Goal: Task Accomplishment & Management: Manage account settings

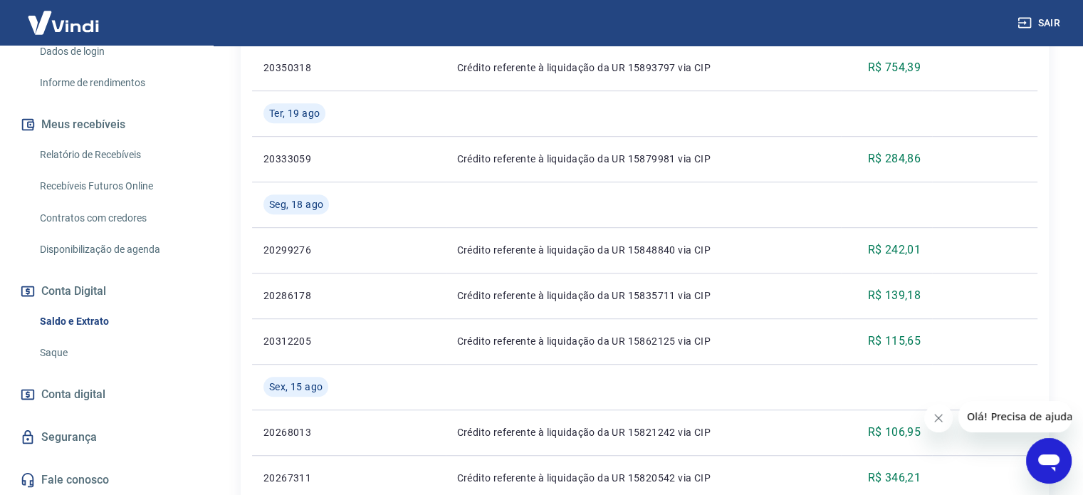
scroll to position [1140, 0]
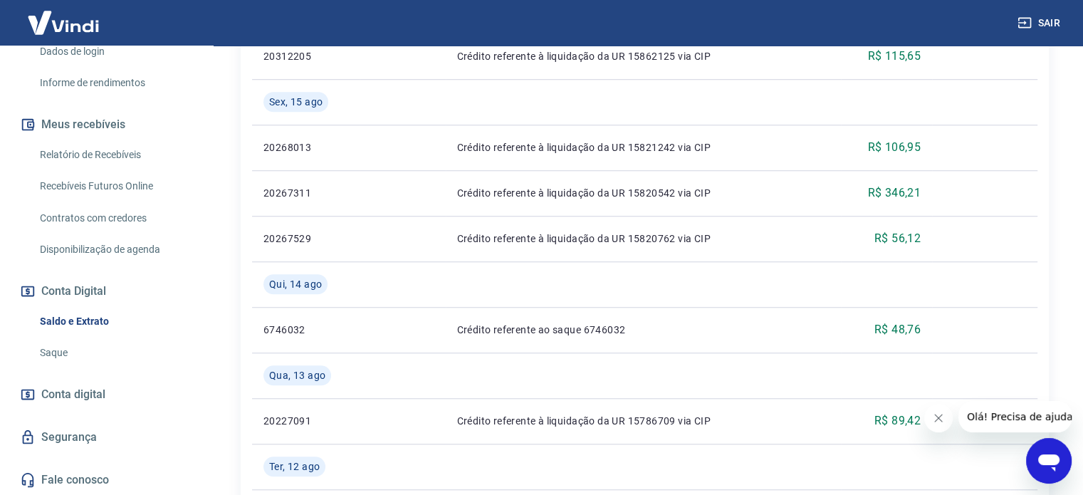
click at [83, 395] on span "Conta digital" at bounding box center [73, 395] width 64 height 20
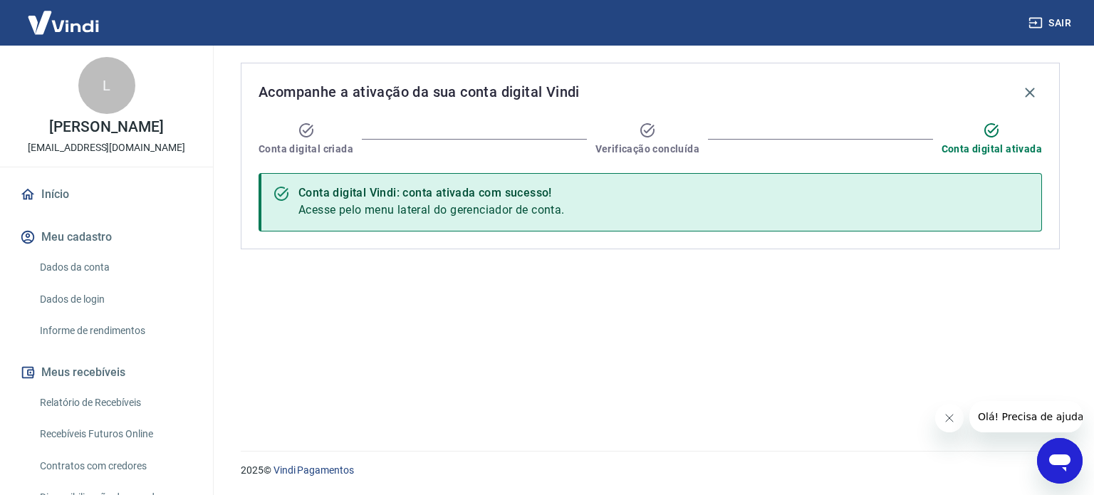
click at [75, 202] on link "Início" at bounding box center [106, 194] width 179 height 31
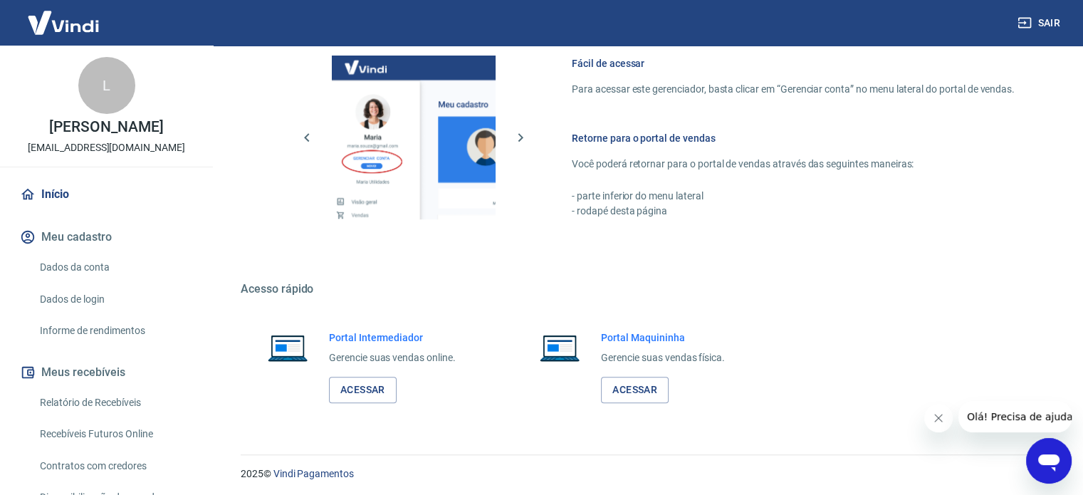
scroll to position [629, 0]
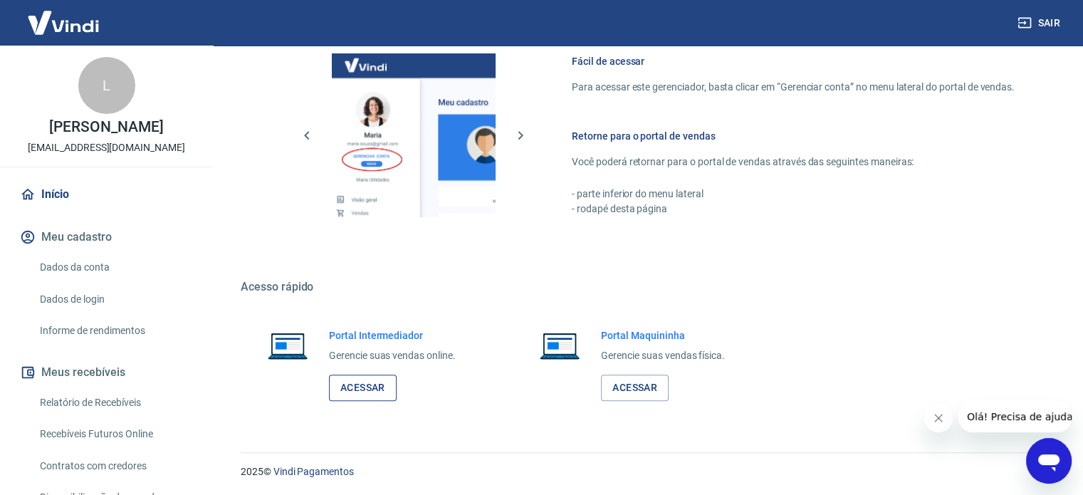
click at [375, 387] on link "Acessar" at bounding box center [363, 388] width 68 height 26
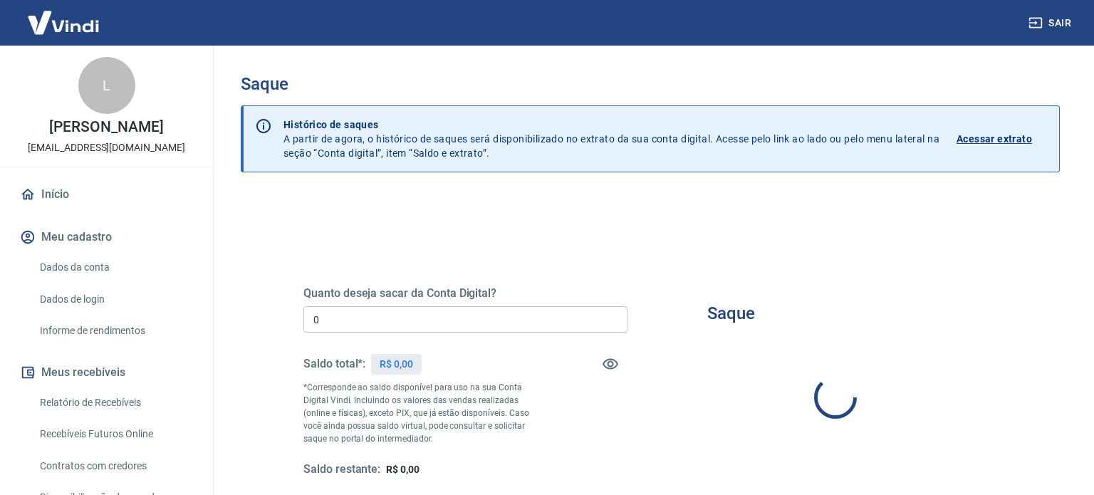
type input "R$ 0,00"
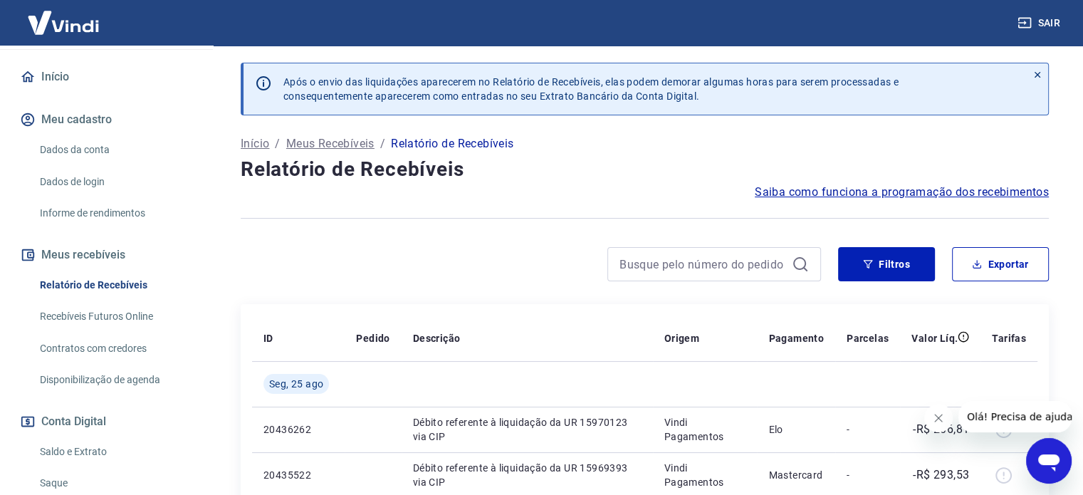
scroll to position [142, 0]
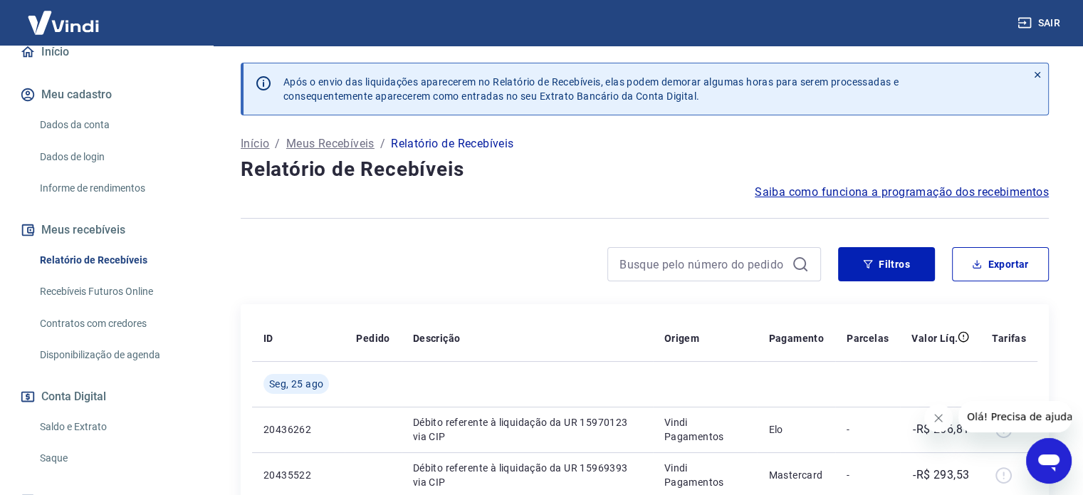
click at [95, 425] on link "Saldo e Extrato" at bounding box center [115, 426] width 162 height 29
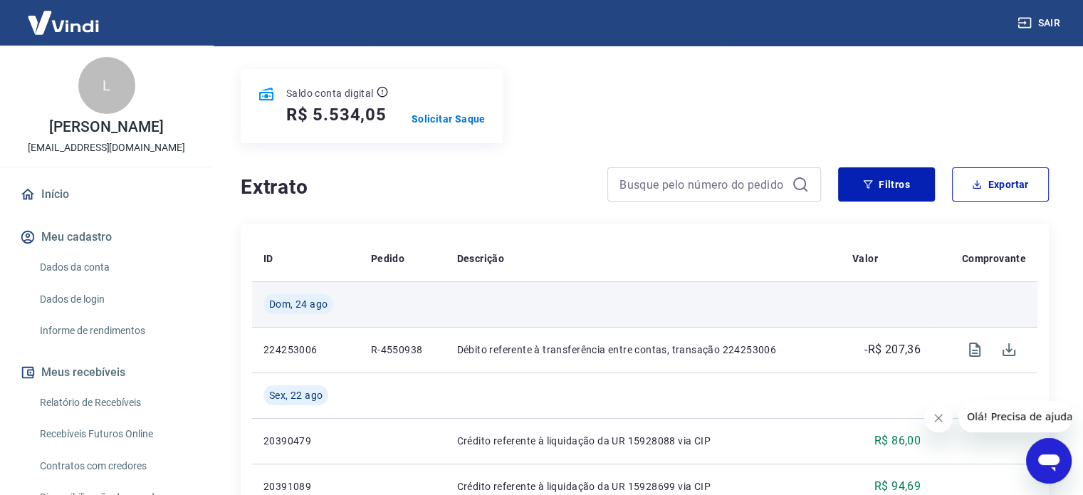
scroll to position [71, 0]
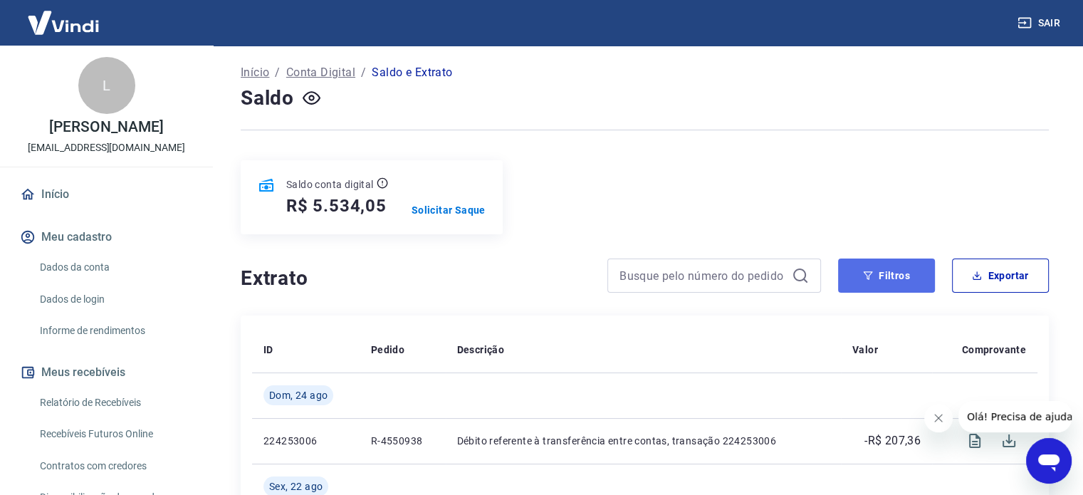
click at [875, 279] on button "Filtros" at bounding box center [886, 276] width 97 height 34
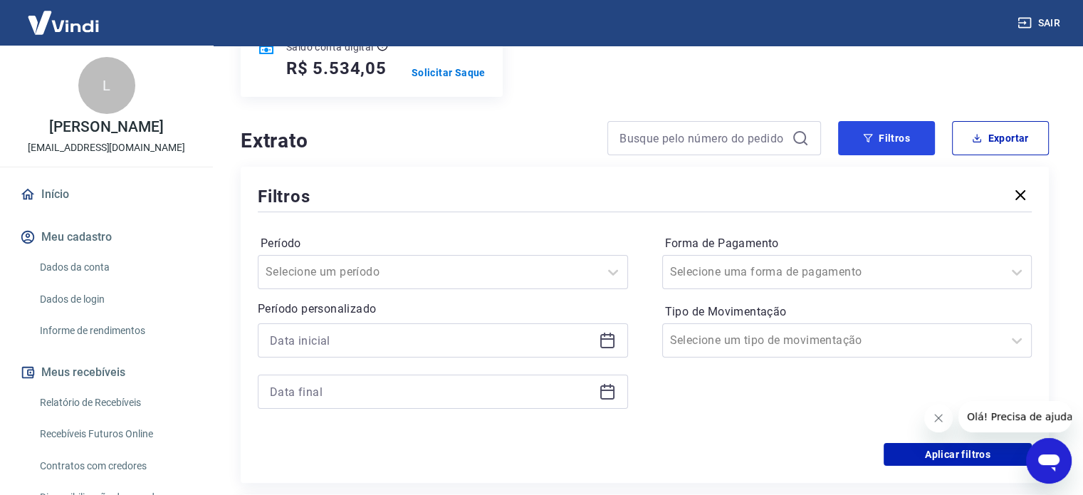
scroll to position [214, 0]
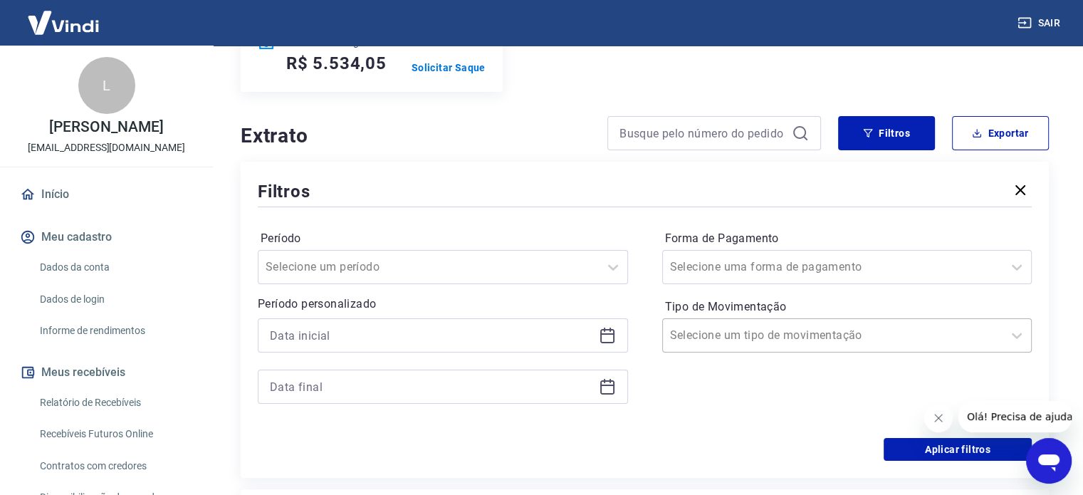
click at [828, 351] on div "Selecione um tipo de movimentação" at bounding box center [847, 335] width 370 height 34
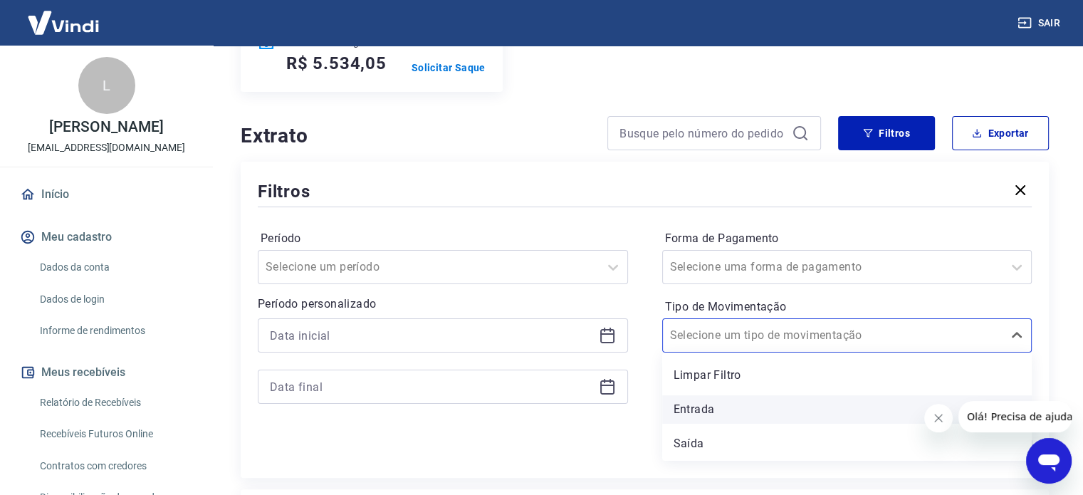
click at [763, 408] on div "Entrada" at bounding box center [847, 409] width 370 height 28
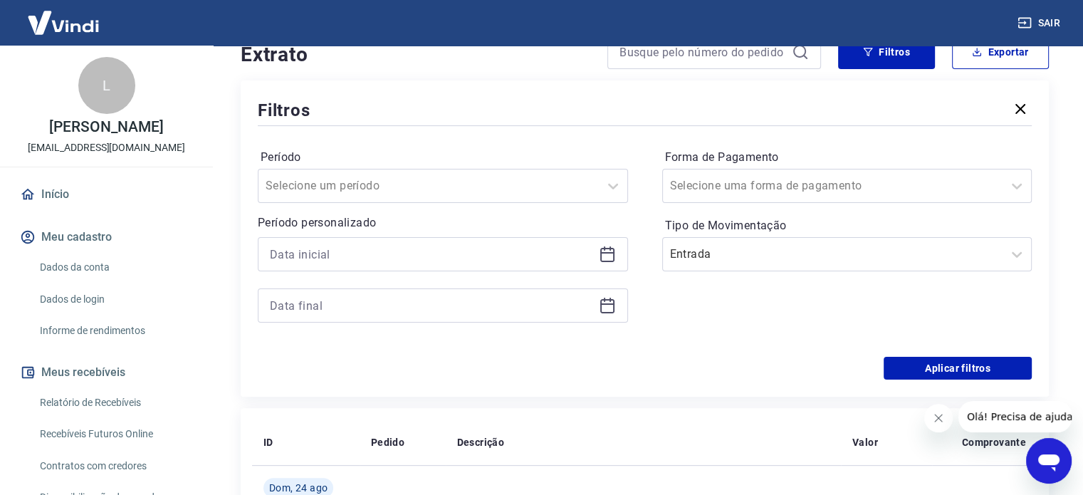
scroll to position [356, 0]
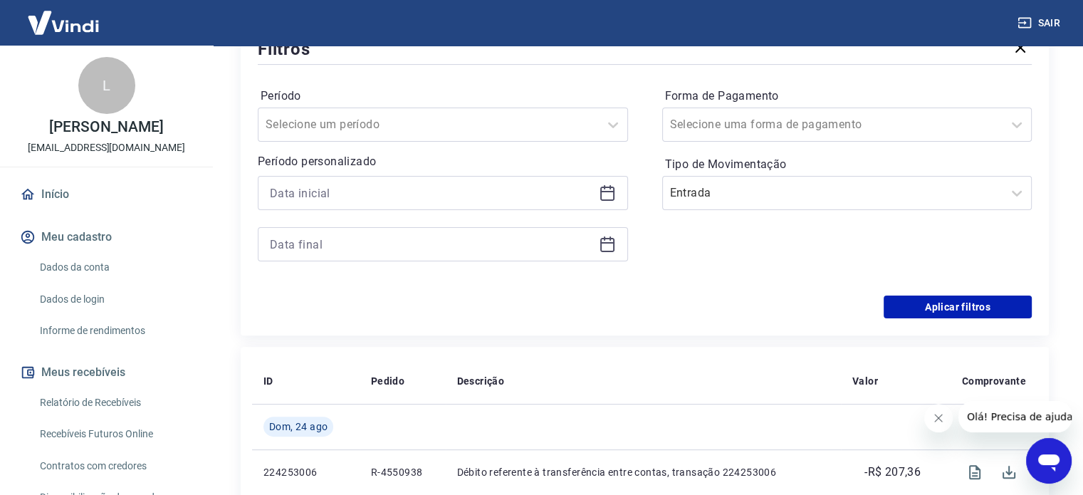
click at [937, 323] on div "Filtros Período Selecione um período Período personalizado Forma de Pagamento S…" at bounding box center [645, 177] width 808 height 316
click at [937, 308] on button "Aplicar filtros" at bounding box center [958, 307] width 148 height 23
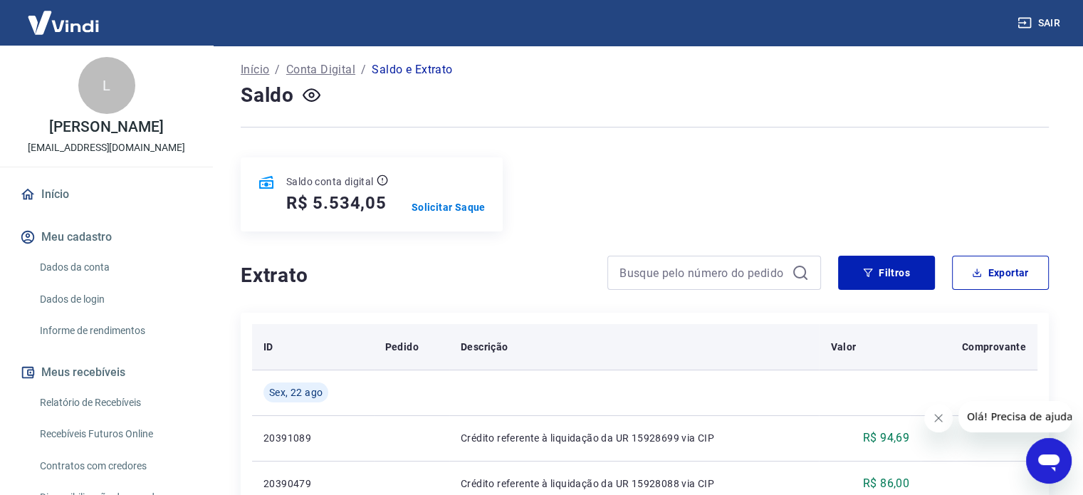
scroll to position [71, 0]
